Goal: Obtain resource: Obtain resource

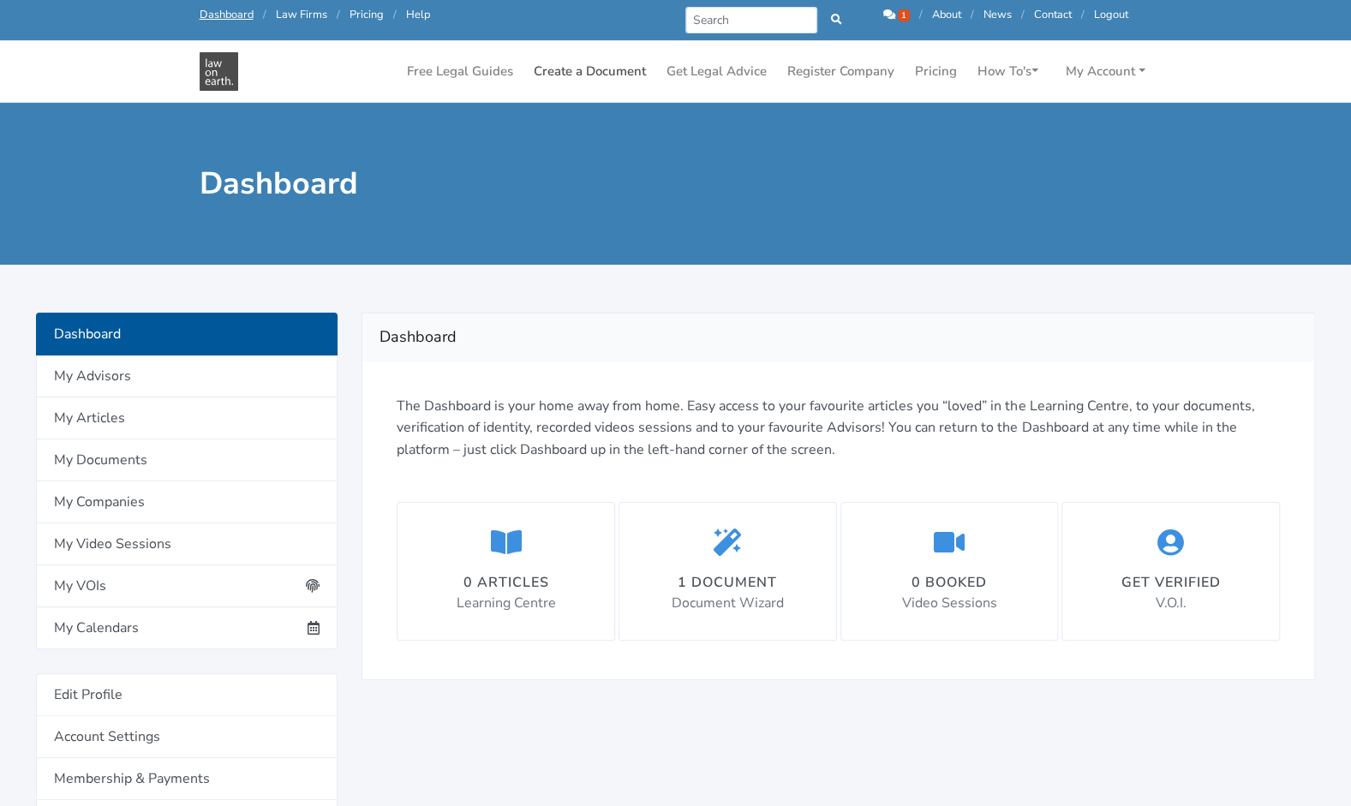
click at [607, 69] on link "Create a Document" at bounding box center [590, 71] width 126 height 33
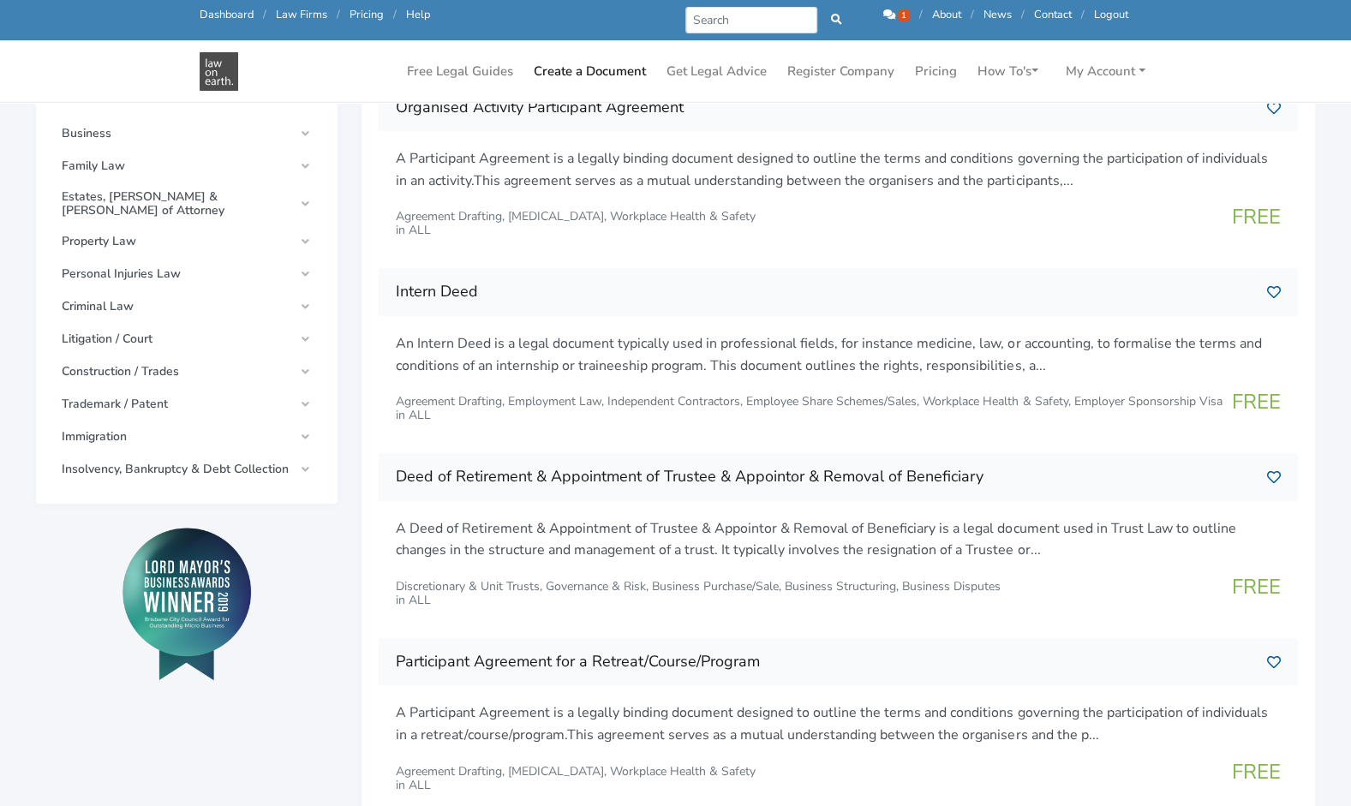
scroll to position [343, 0]
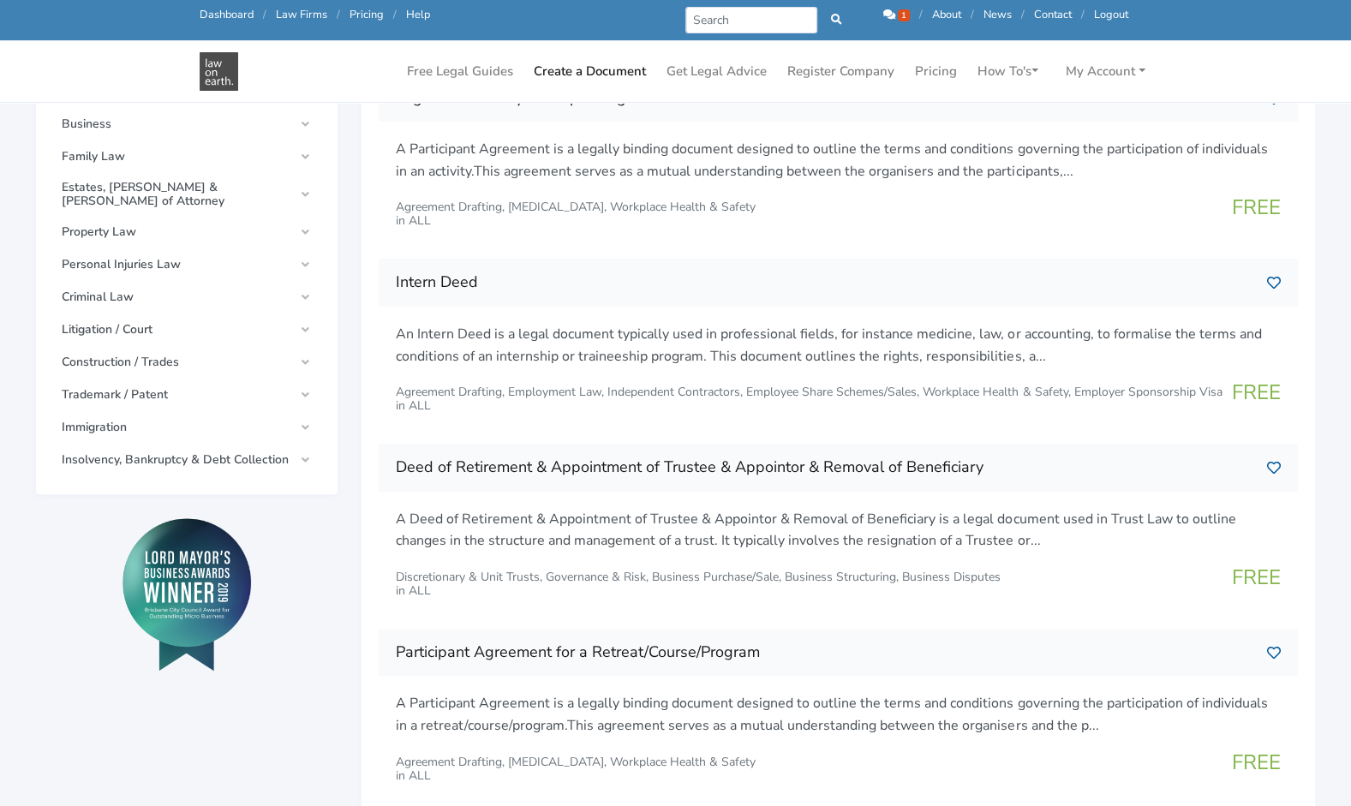
click at [312, 117] on link "Business" at bounding box center [186, 124] width 267 height 31
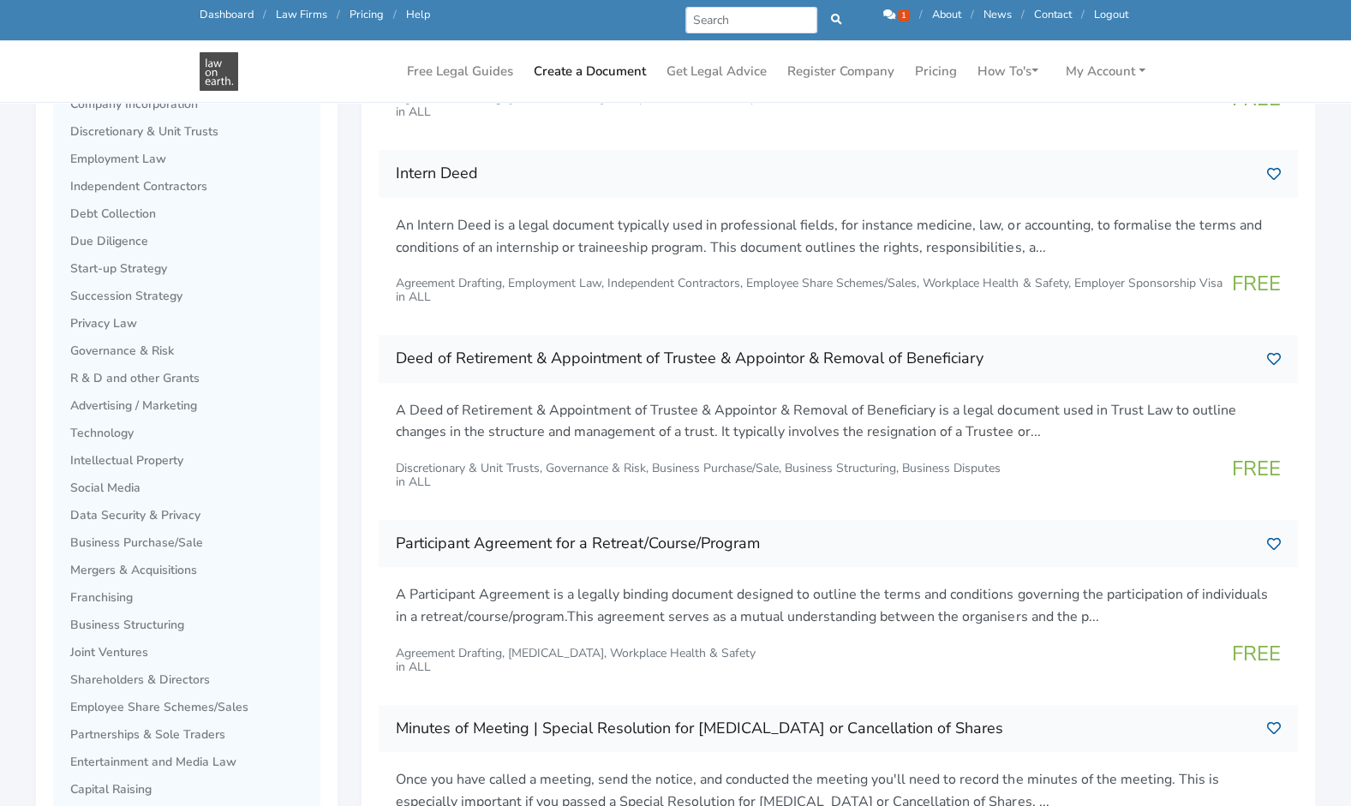
scroll to position [428, 0]
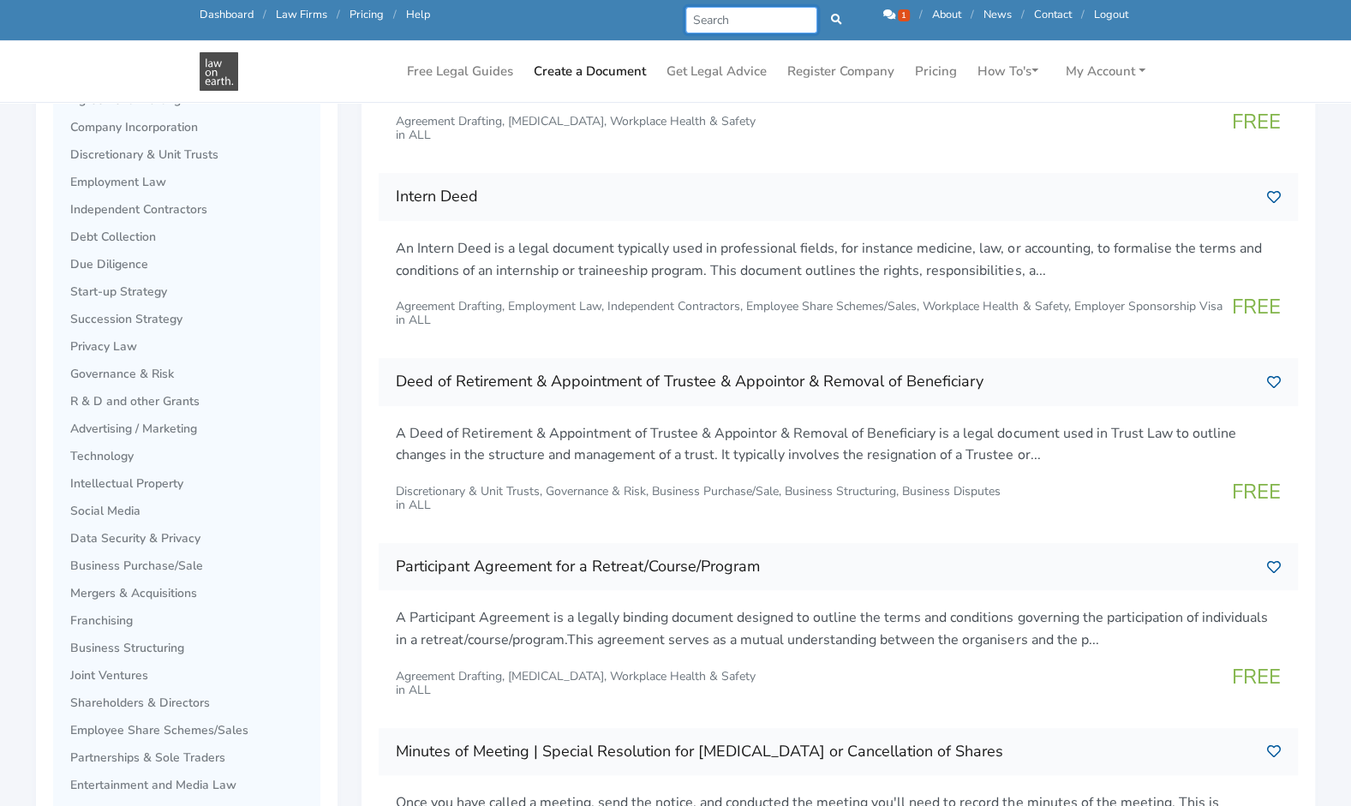
click at [719, 23] on input "Search" at bounding box center [751, 20] width 133 height 27
click at [284, 53] on div "Free Legal Guides Create a Document Get Legal Advice Register Company Pricing H…" at bounding box center [676, 71] width 977 height 61
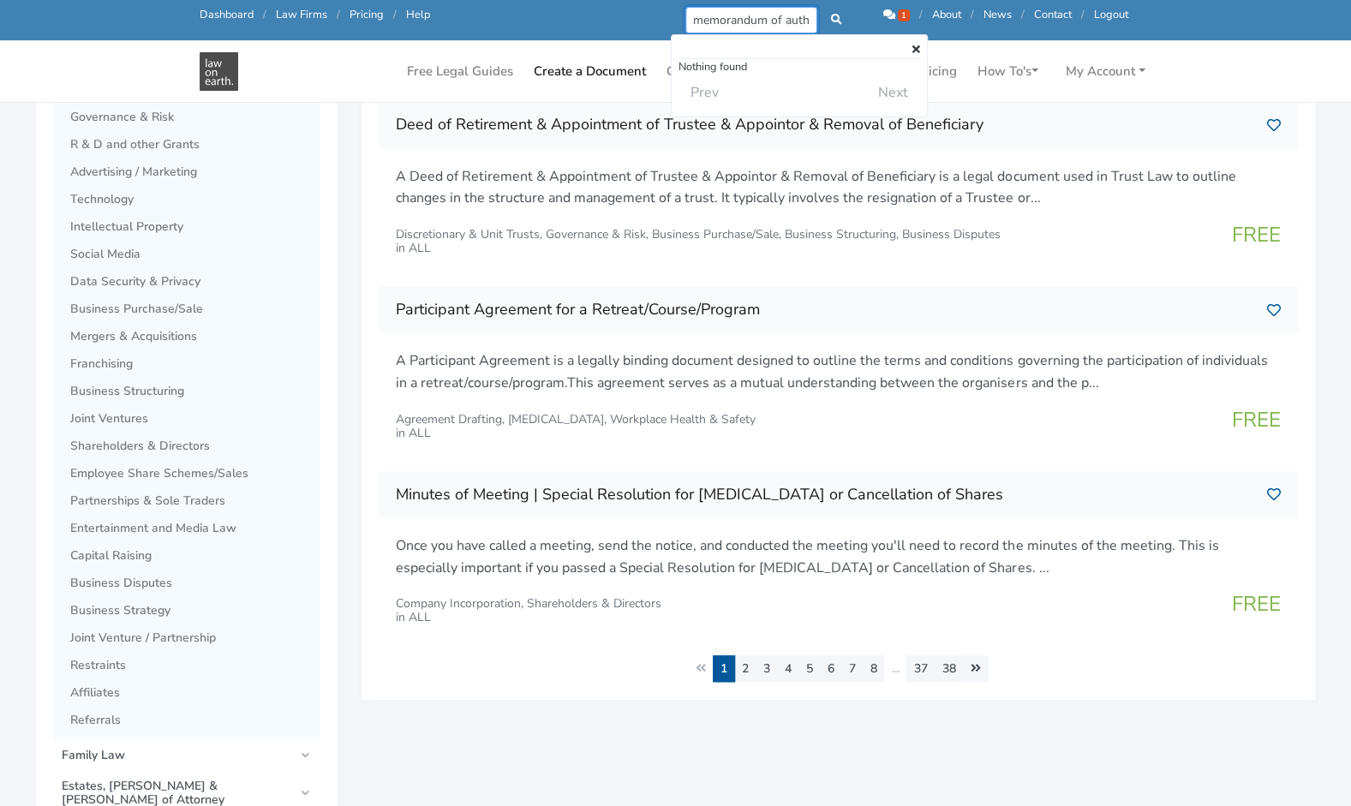
click at [794, 16] on input "memorandum of authority" at bounding box center [751, 20] width 133 height 27
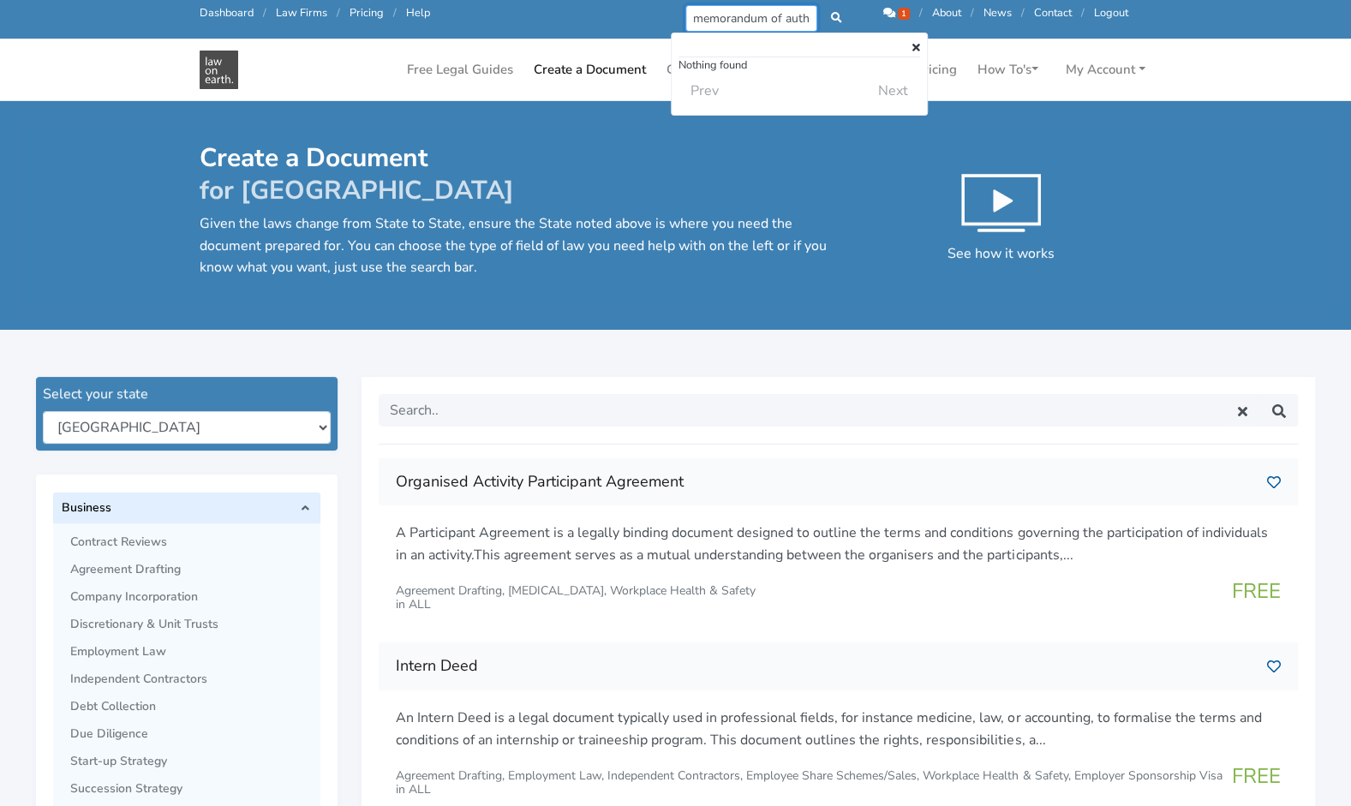
scroll to position [0, 0]
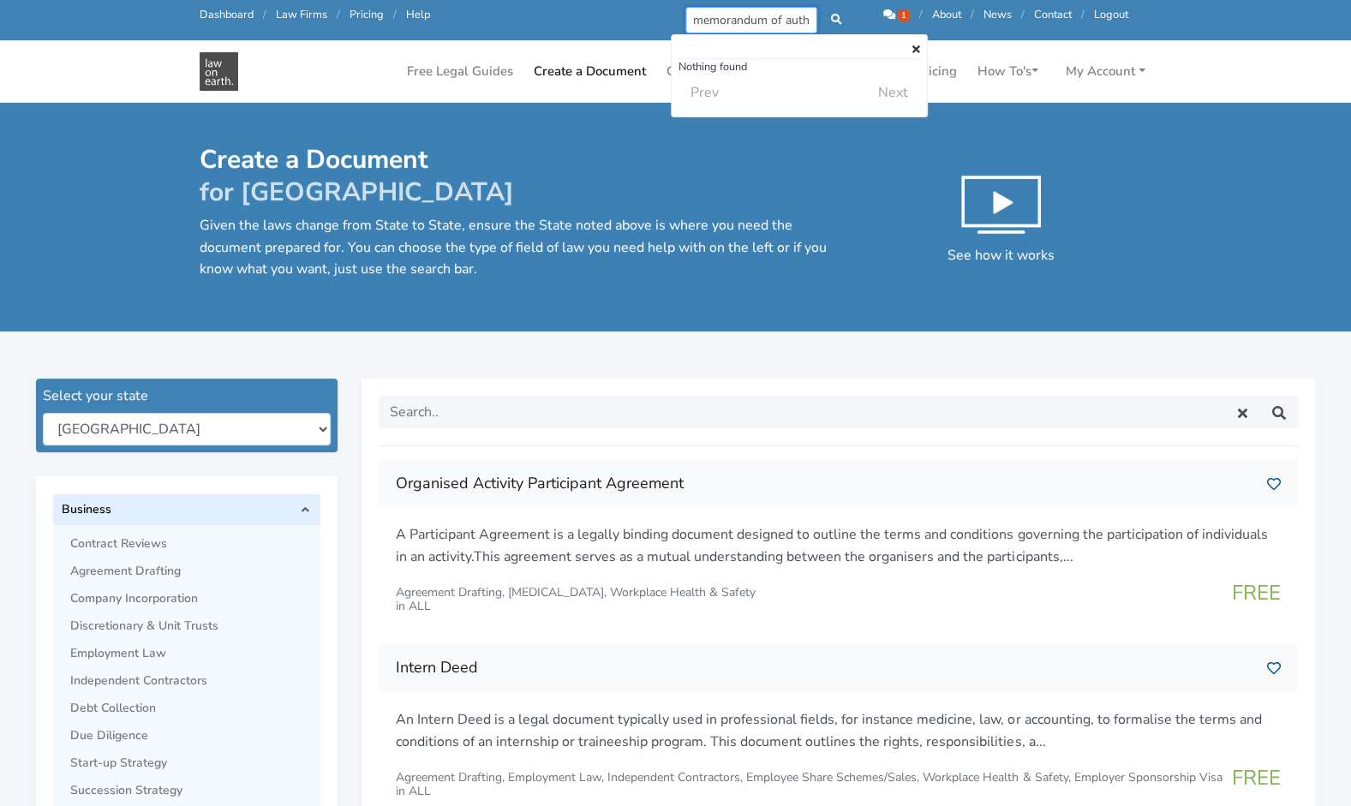
click at [787, 19] on input "memorandum of authority" at bounding box center [751, 20] width 133 height 27
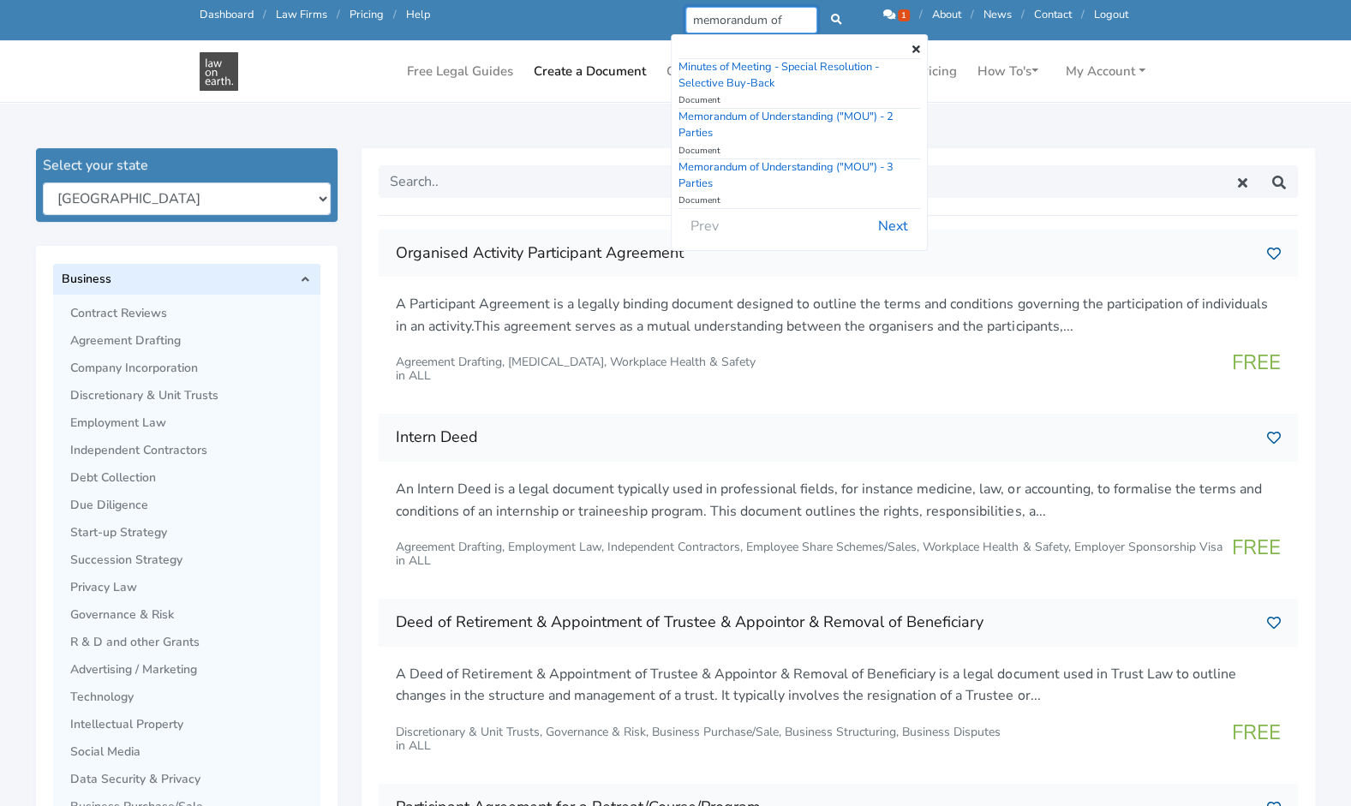
scroll to position [171, 0]
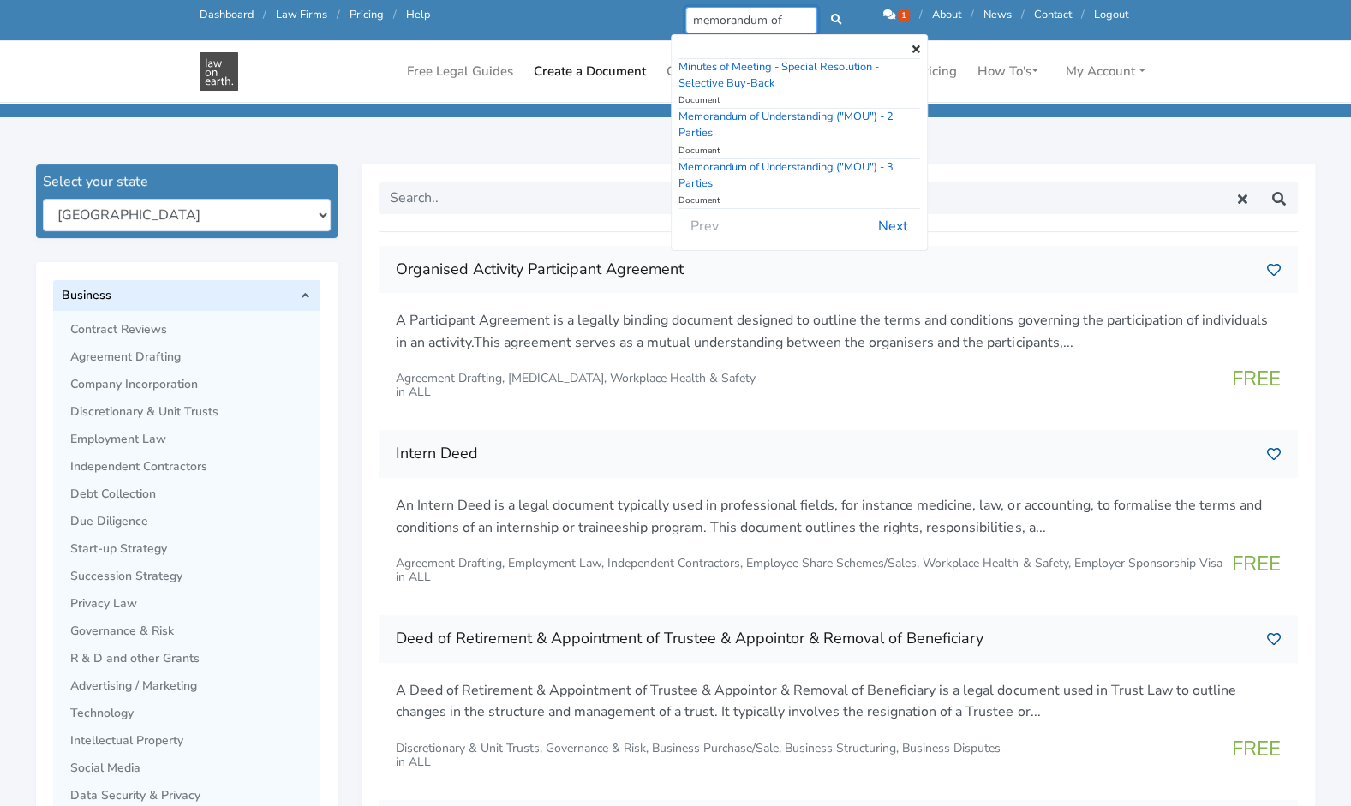
type input "memorandum of"
click at [156, 411] on span "Discretionary & Unit Trusts" at bounding box center [191, 412] width 242 height 14
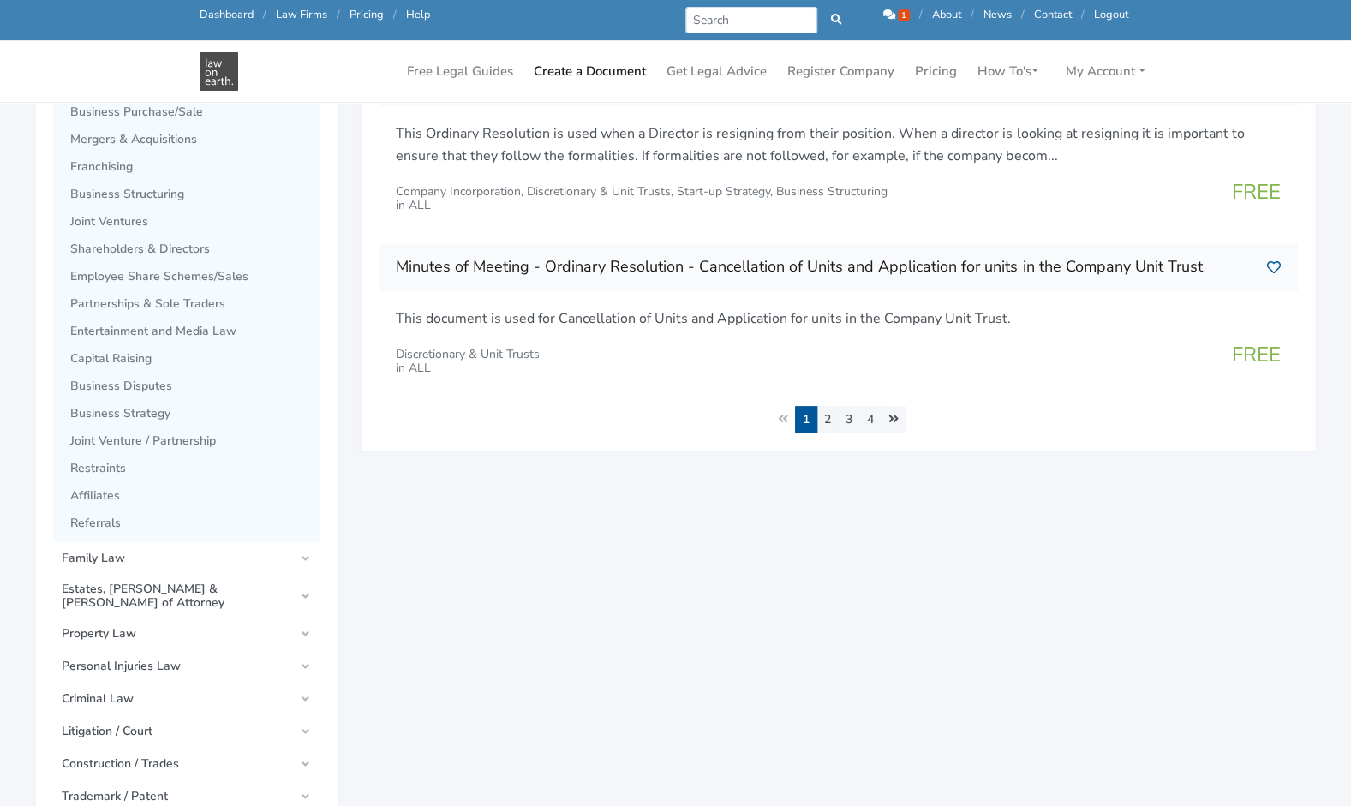
scroll to position [942, 0]
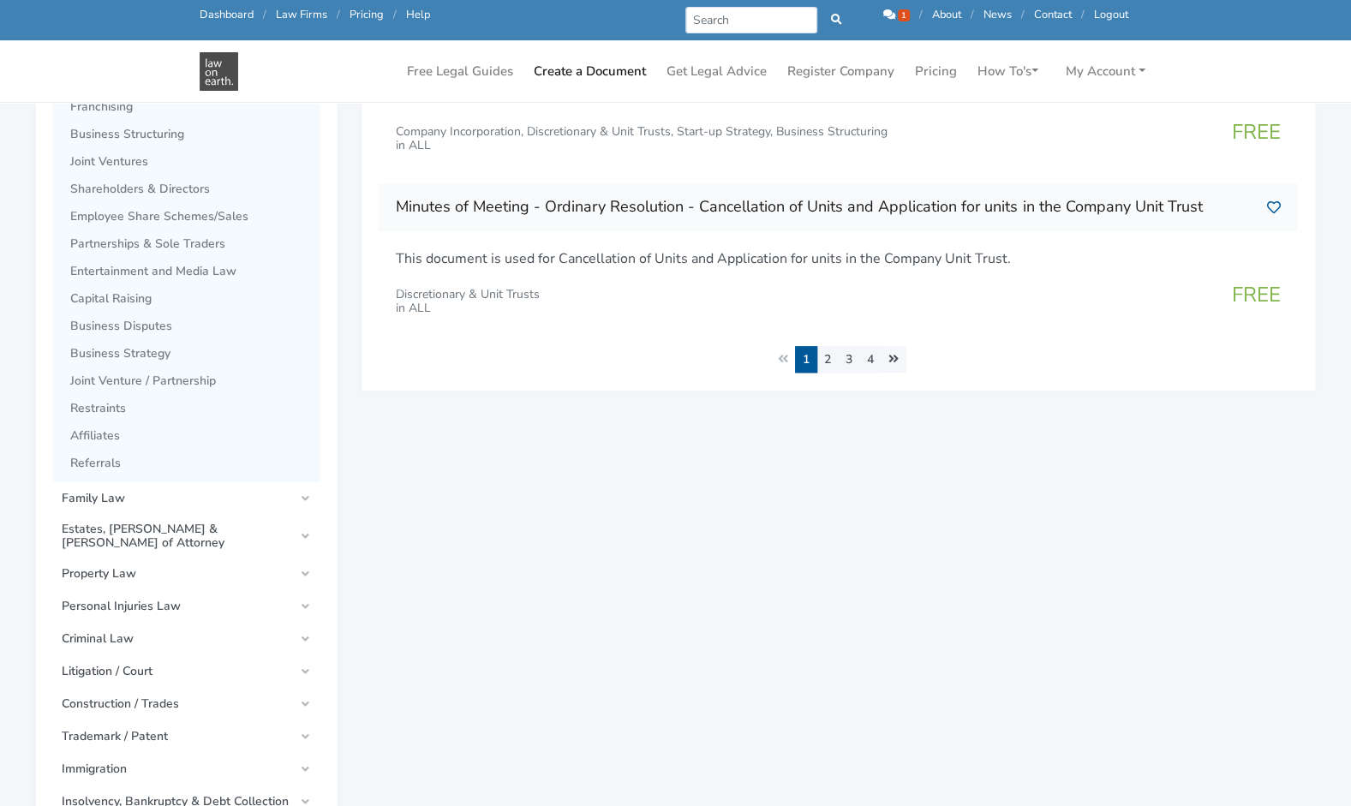
click at [101, 151] on link "Joint Ventures" at bounding box center [195, 161] width 250 height 27
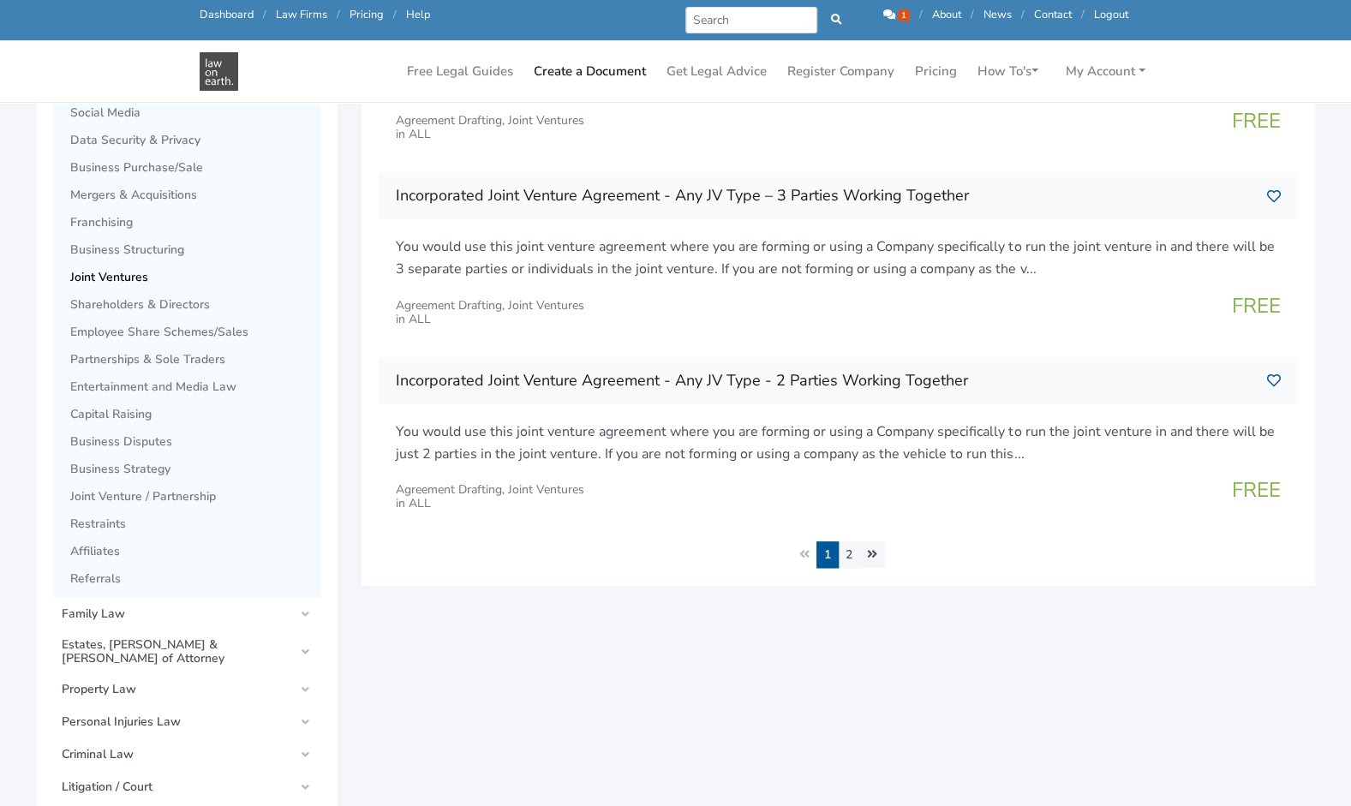
scroll to position [857, 0]
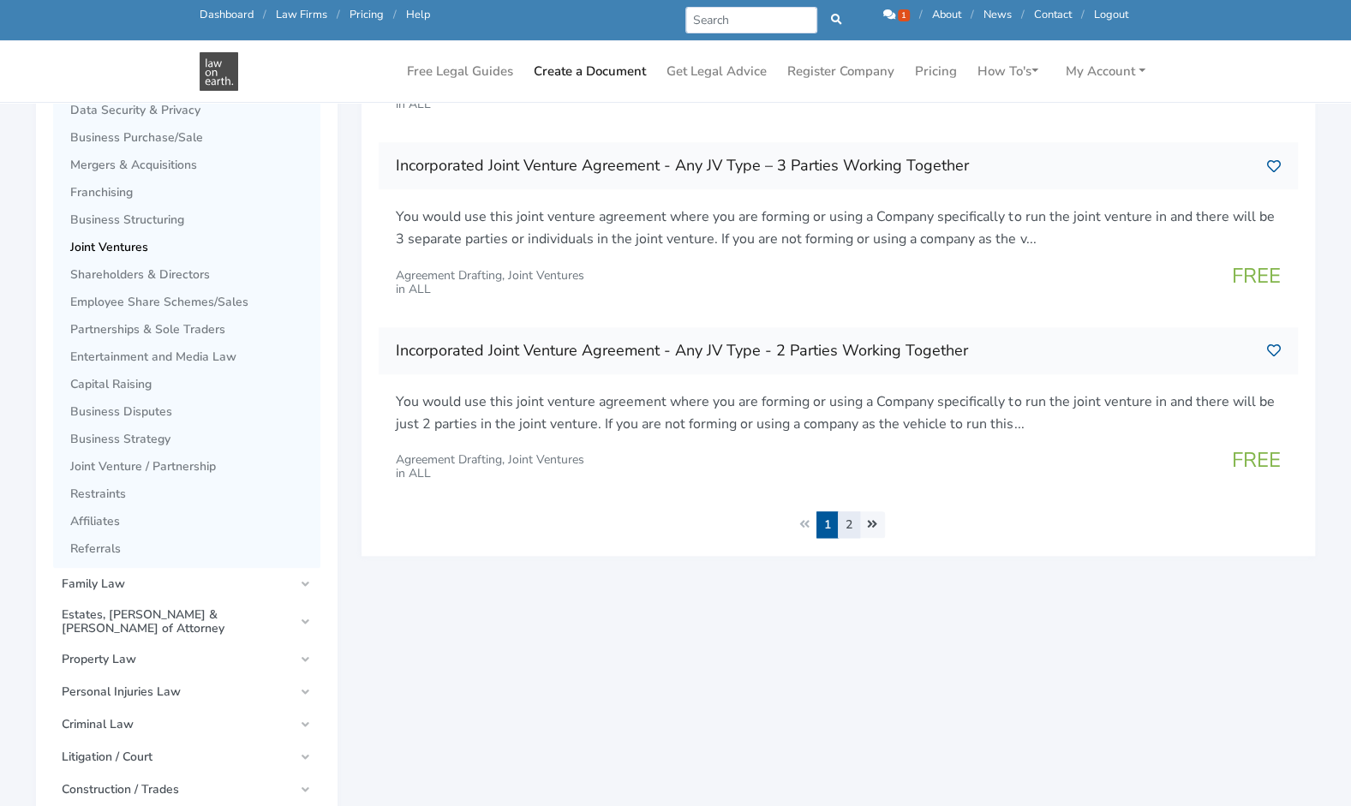
click at [842, 516] on link "2" at bounding box center [849, 524] width 22 height 27
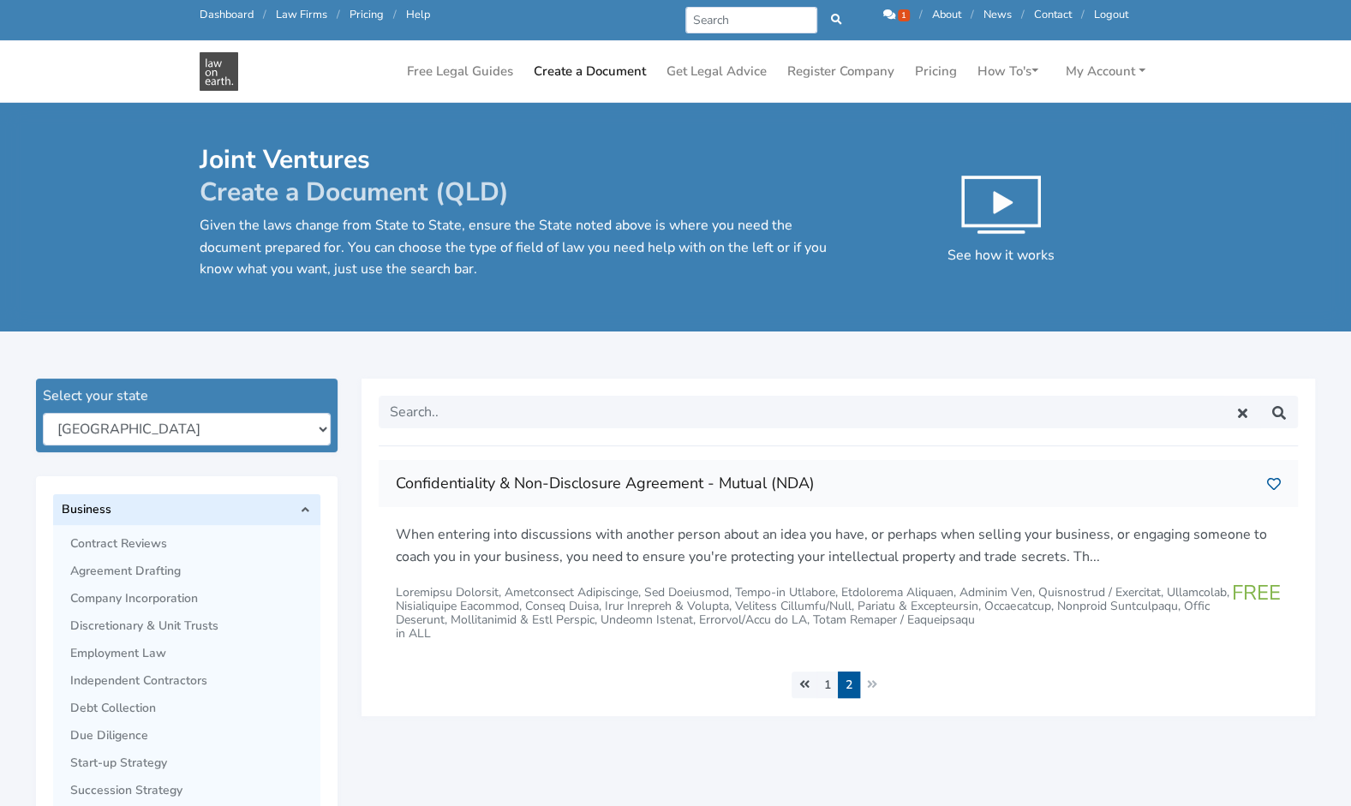
click at [134, 574] on span "Agreement Drafting" at bounding box center [191, 572] width 242 height 14
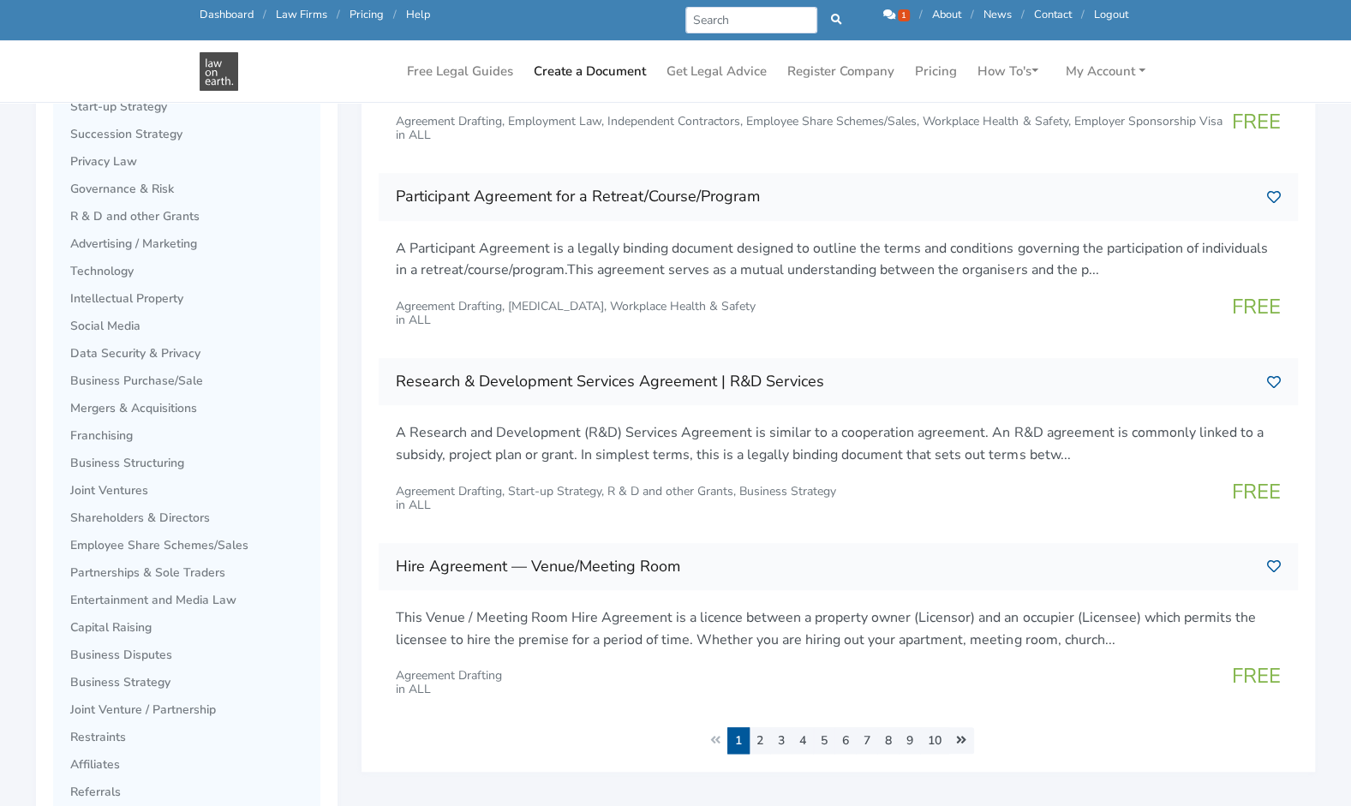
scroll to position [600, 0]
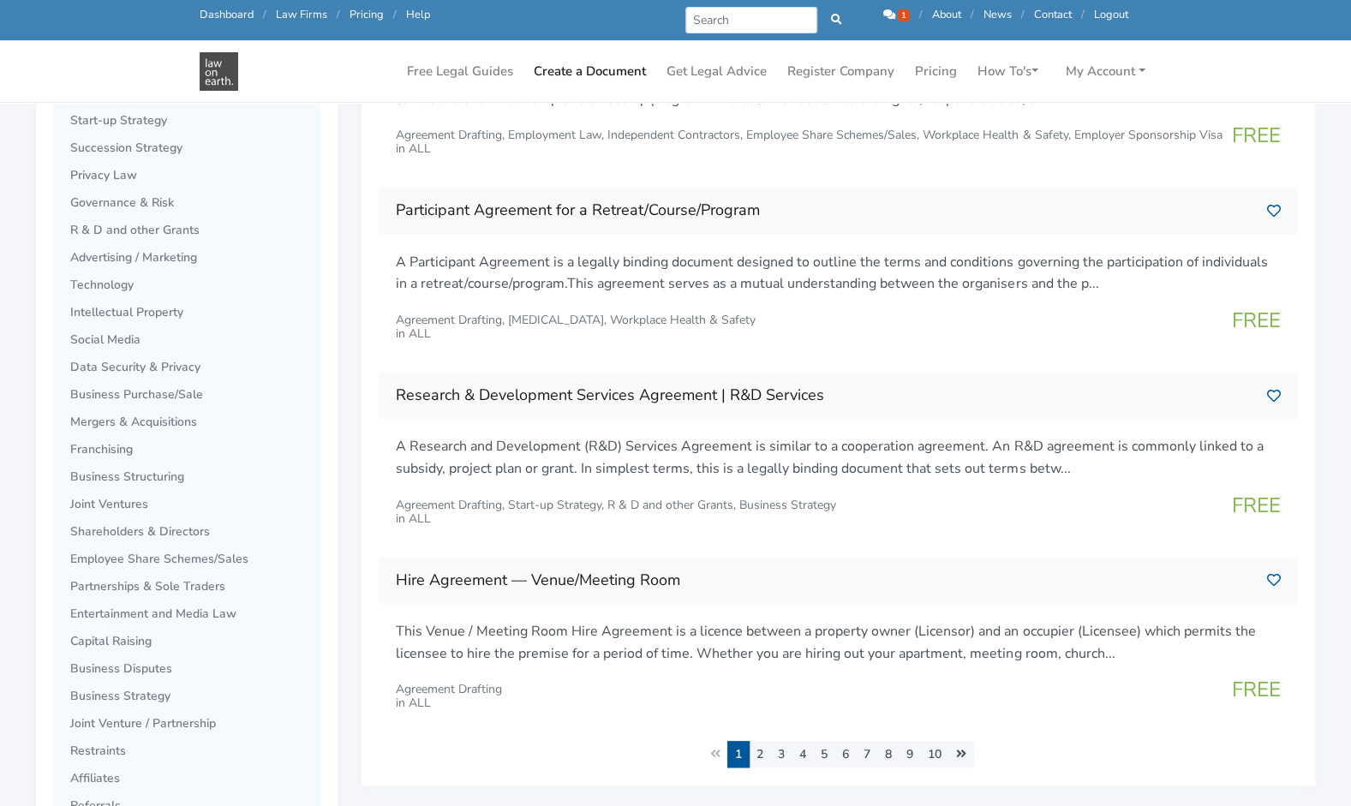
click at [101, 478] on span "Business Structuring" at bounding box center [191, 477] width 242 height 14
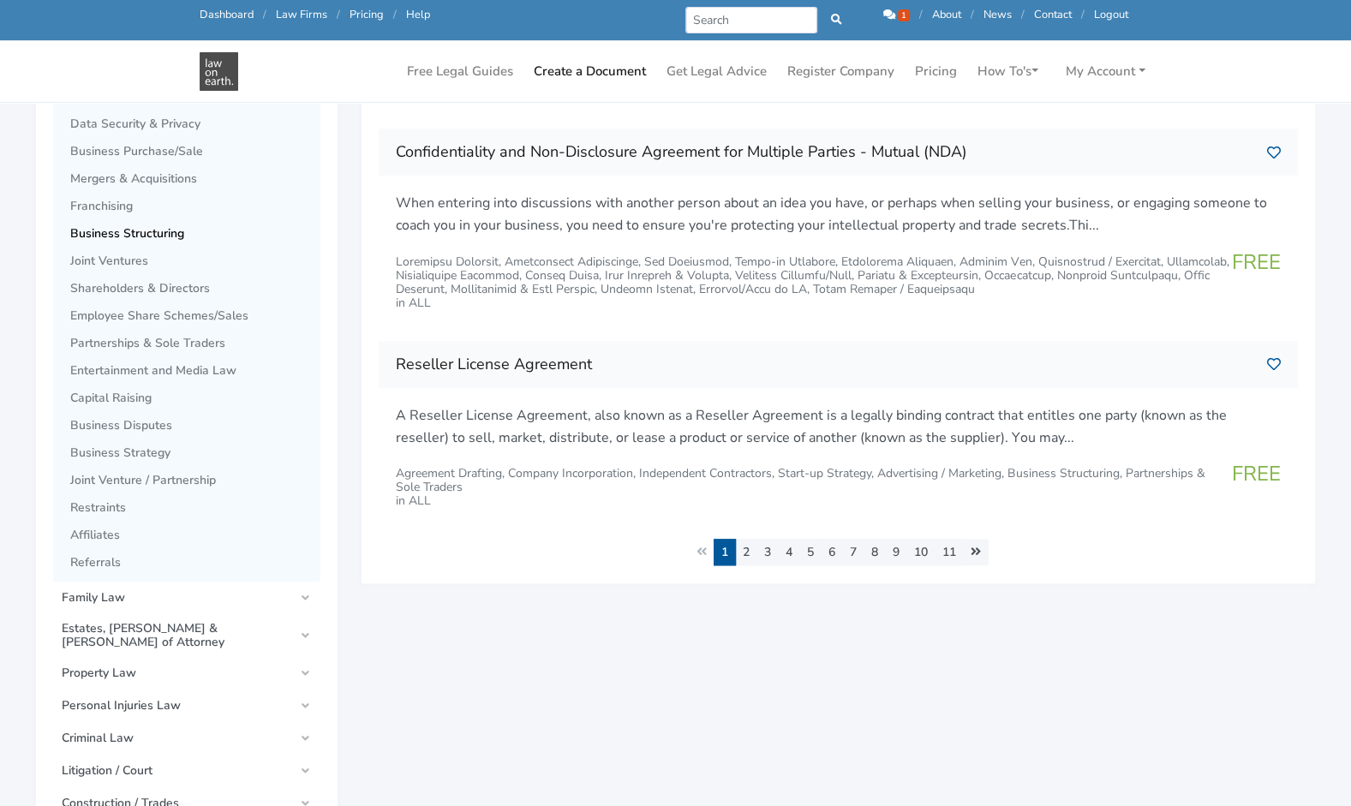
scroll to position [857, 0]
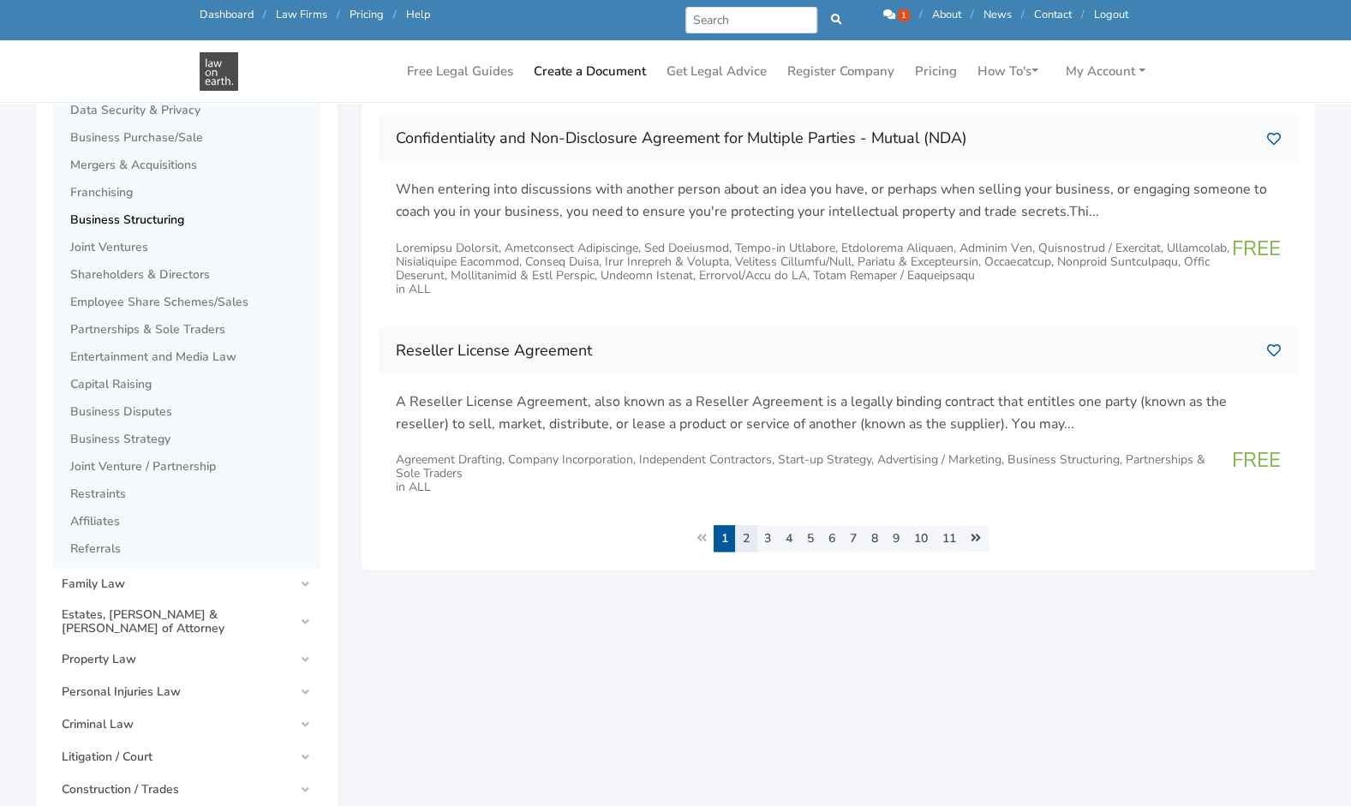
click at [744, 532] on link "2" at bounding box center [746, 538] width 22 height 27
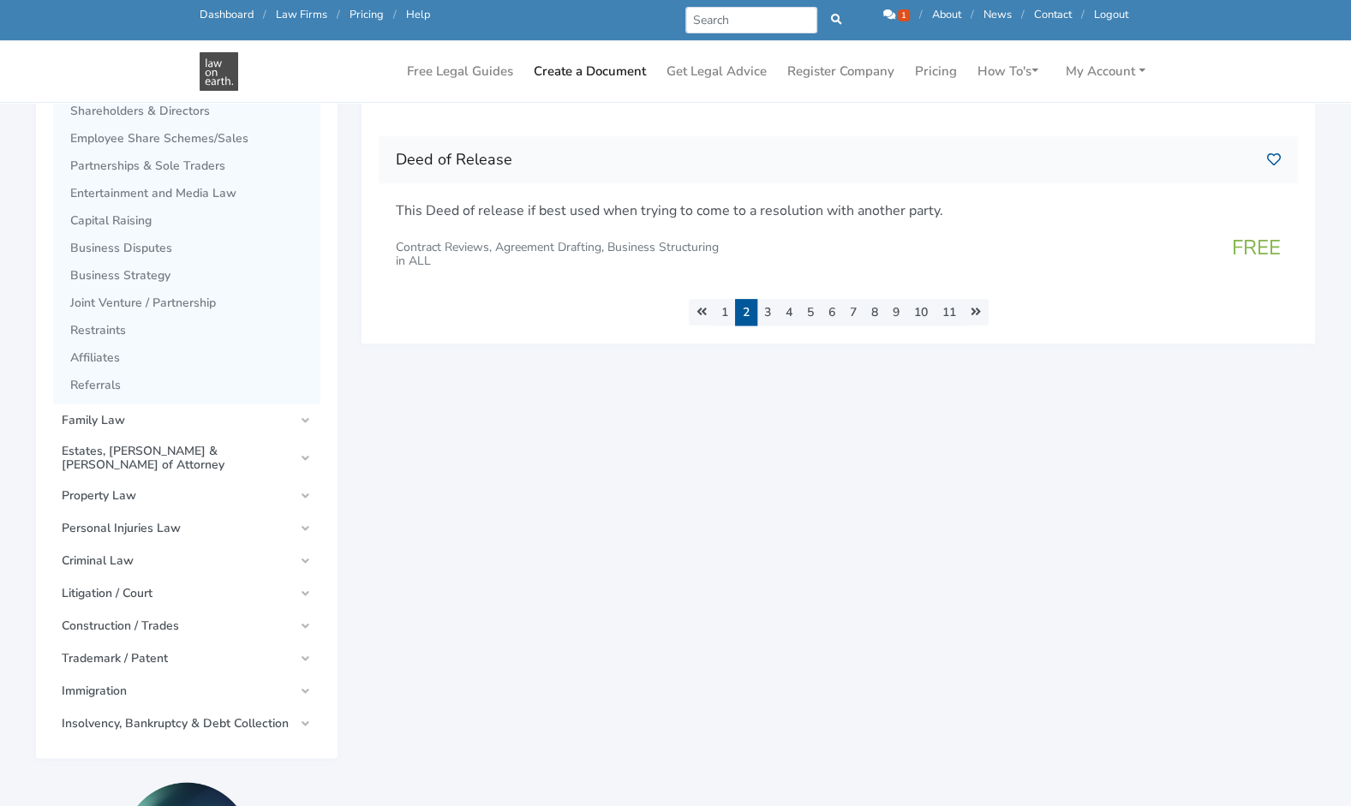
scroll to position [1028, 0]
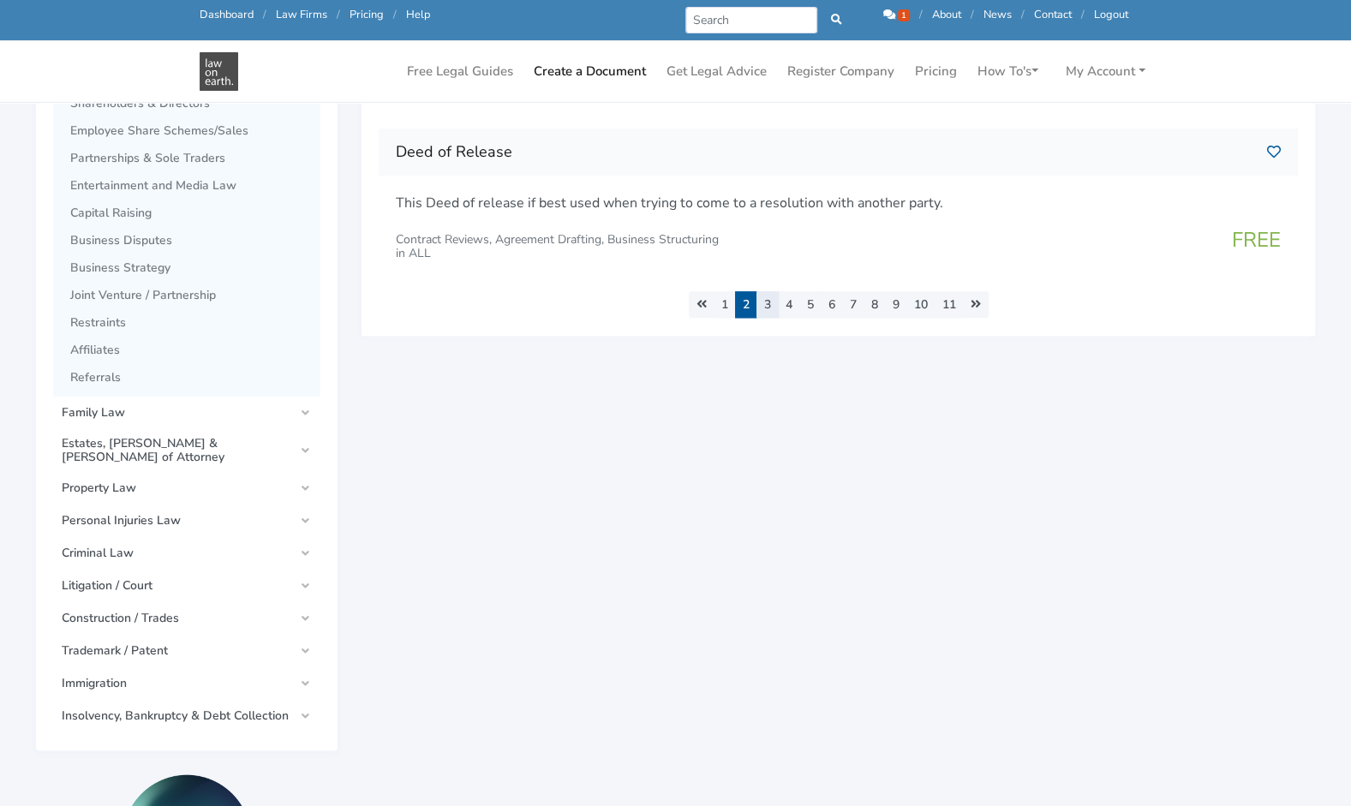
click at [764, 307] on link "3" at bounding box center [767, 304] width 22 height 27
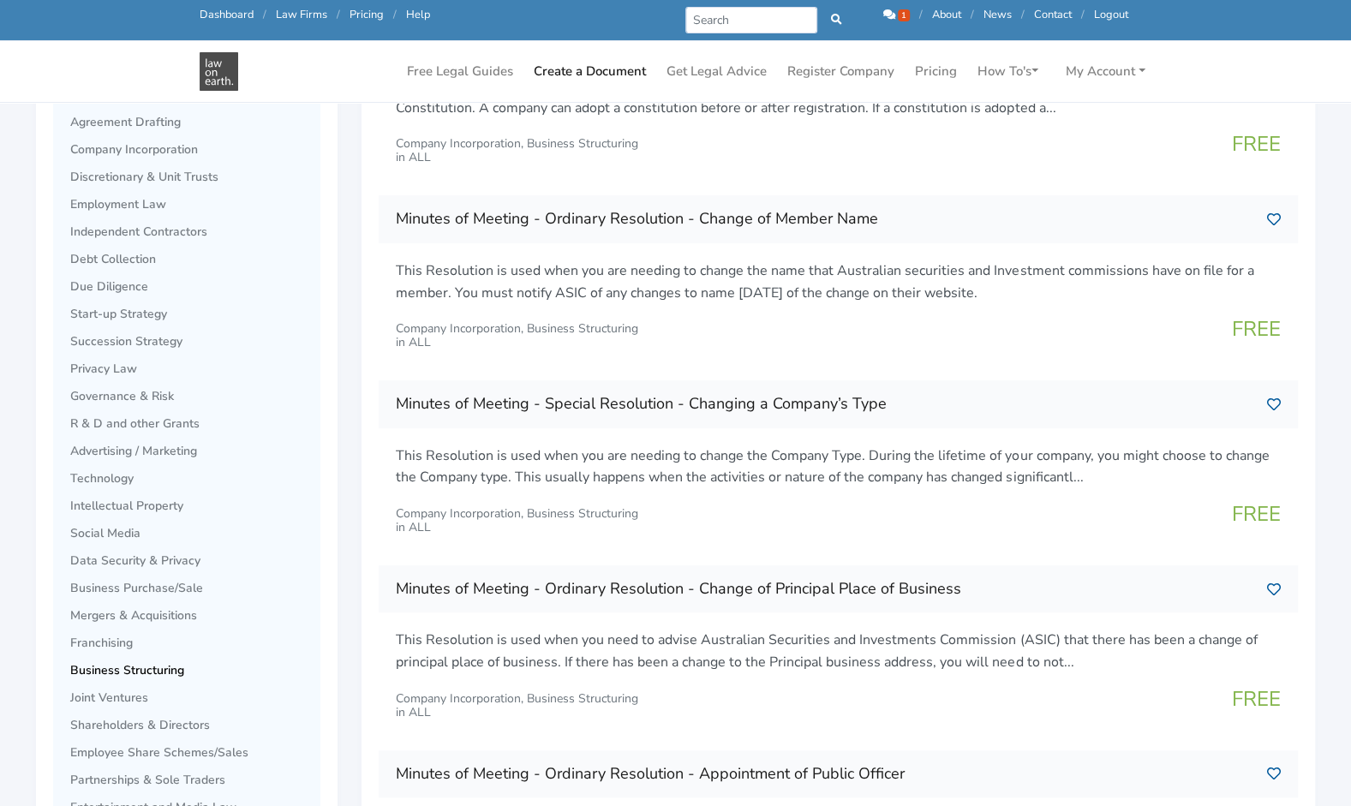
scroll to position [428, 0]
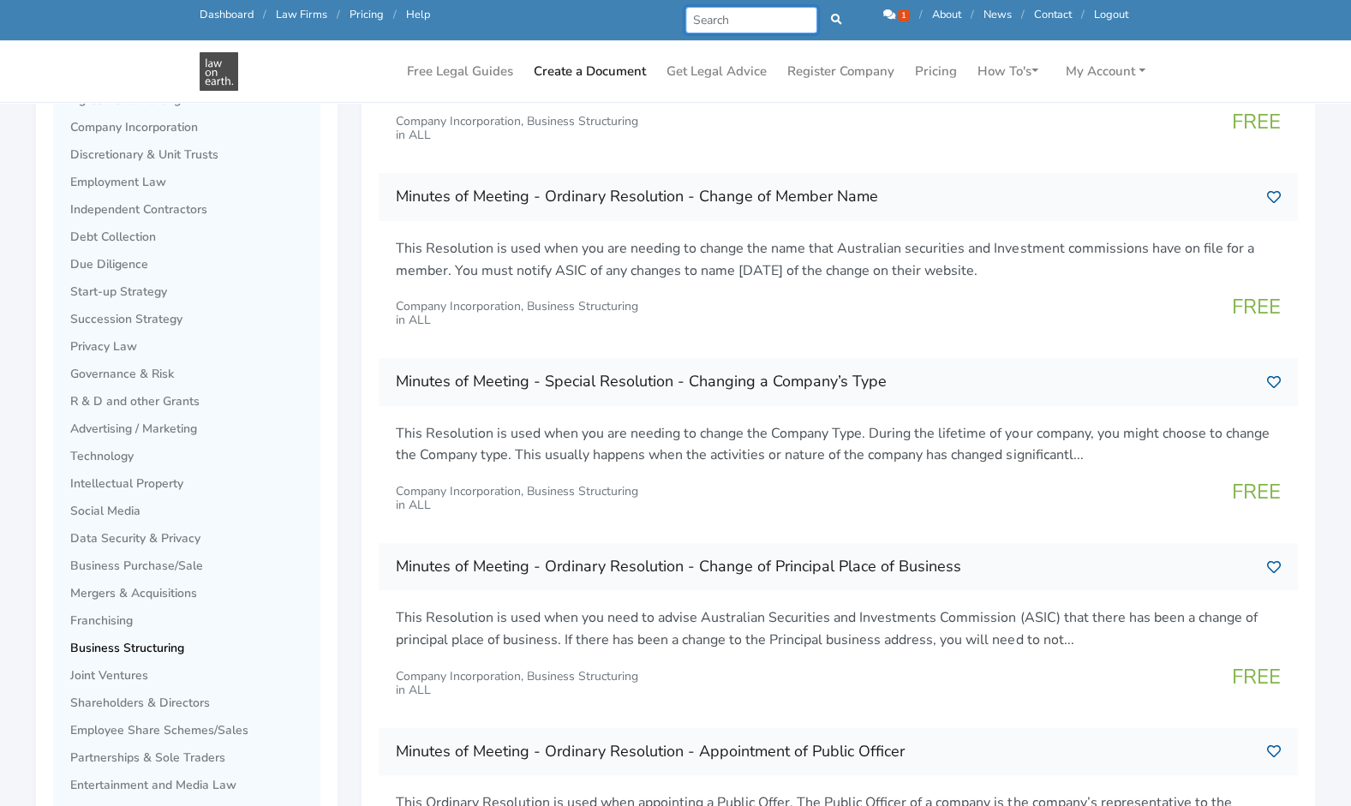
click at [722, 13] on input "Search" at bounding box center [751, 20] width 133 height 27
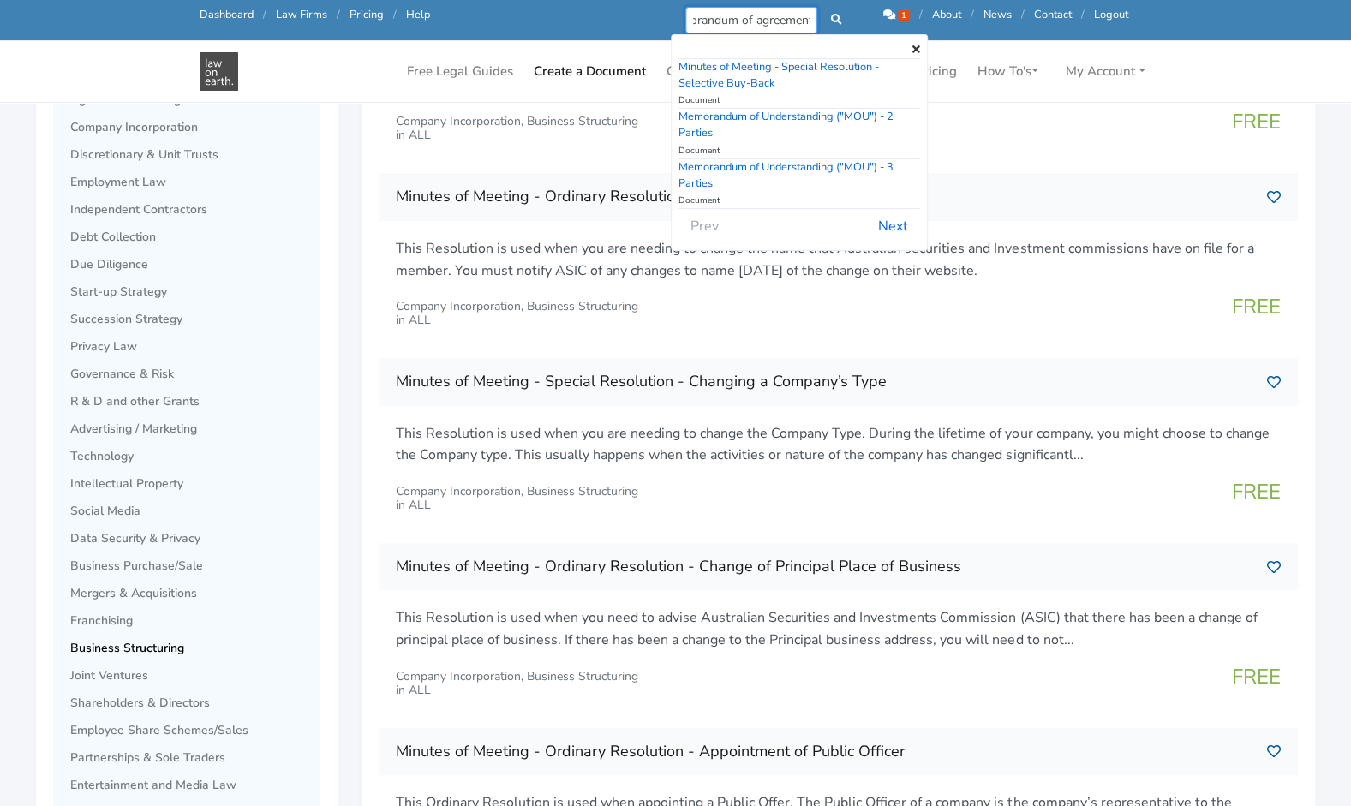
scroll to position [0, 33]
type input "memorandum of agreement"
click at [895, 223] on button "Next" at bounding box center [893, 226] width 52 height 33
